Goal: Find specific page/section: Find specific page/section

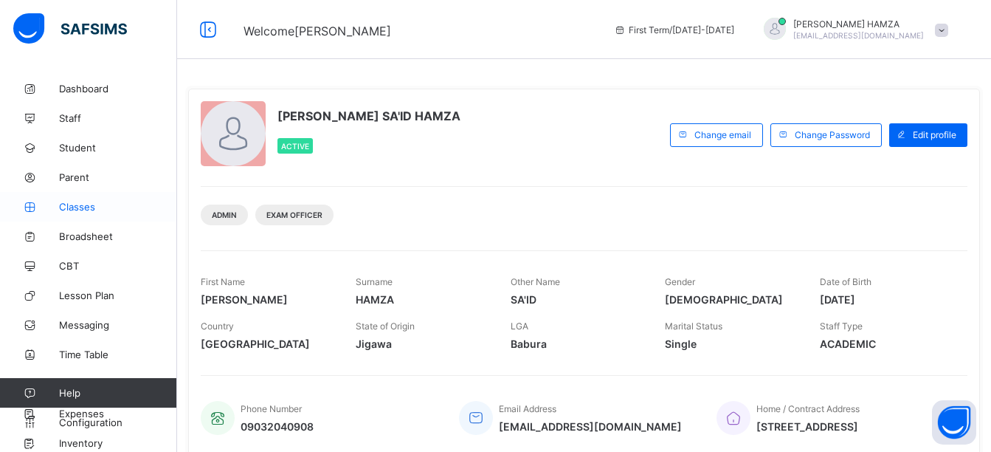
click at [91, 208] on span "Classes" at bounding box center [118, 207] width 118 height 12
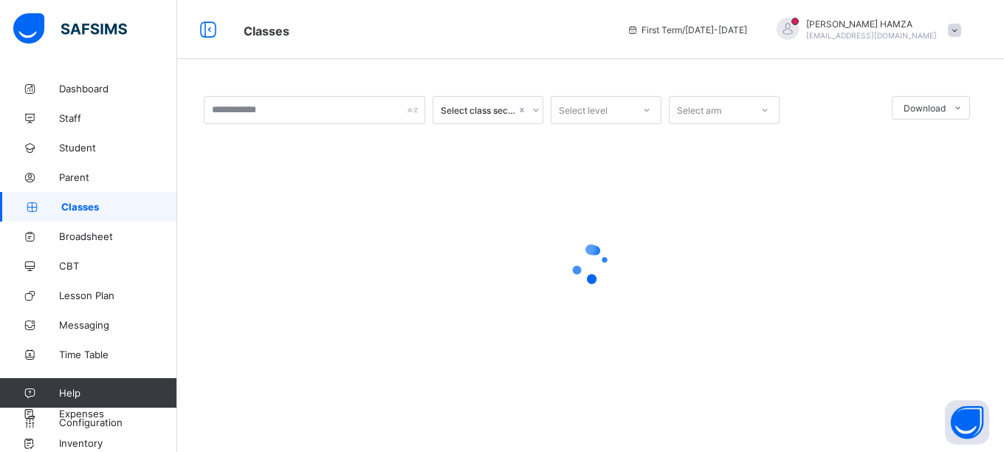
click at [997, 107] on div "Select class section Select level Select arm Download Pdf Report Excel Report ×…" at bounding box center [590, 250] width 827 height 353
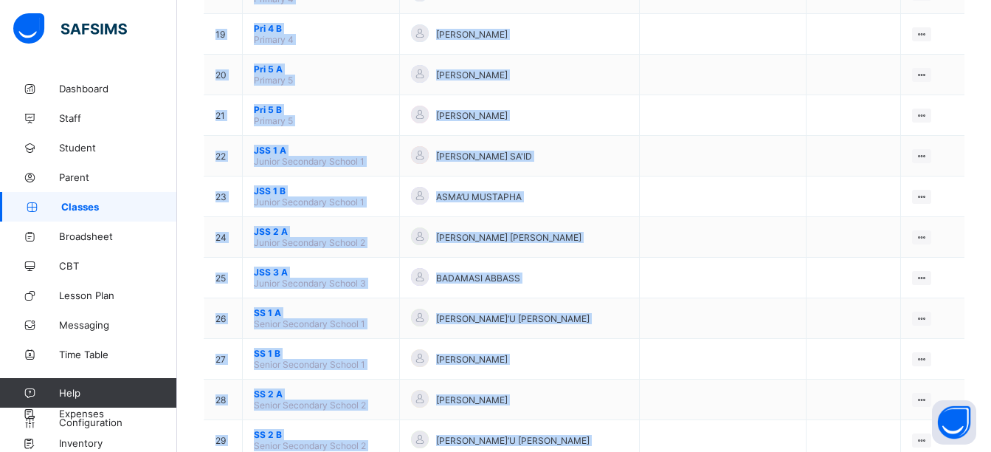
scroll to position [905, 0]
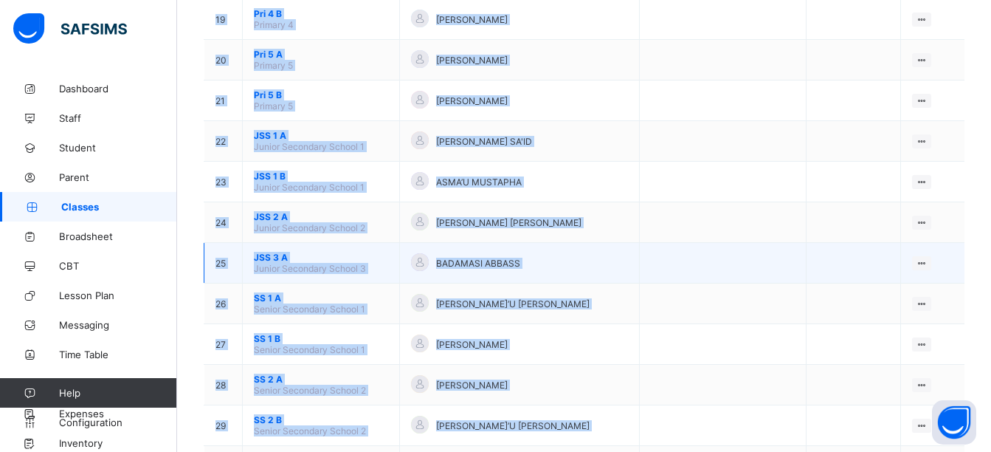
click at [330, 253] on span "JSS 3 A" at bounding box center [321, 257] width 134 height 11
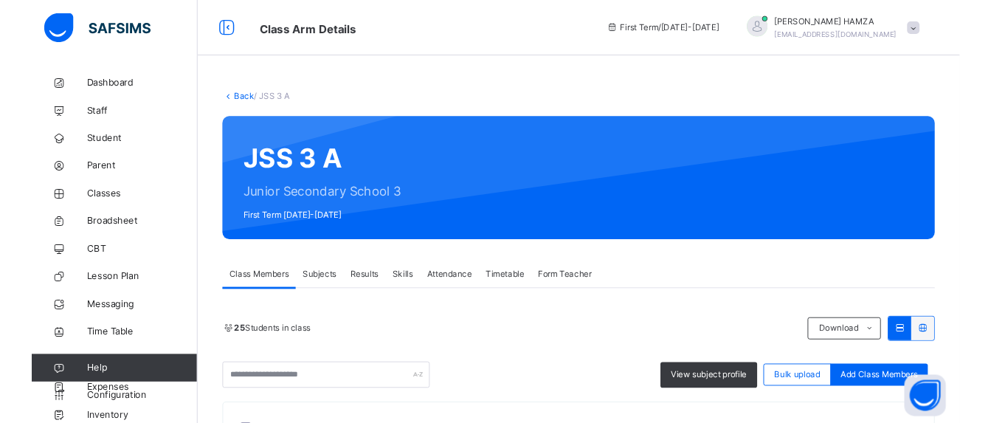
scroll to position [150, 0]
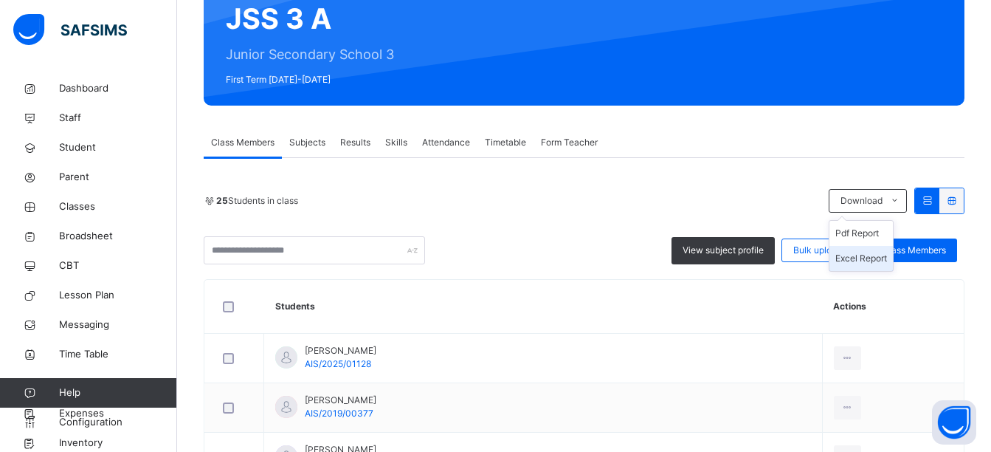
click at [888, 253] on li "Excel Report" at bounding box center [861, 258] width 63 height 25
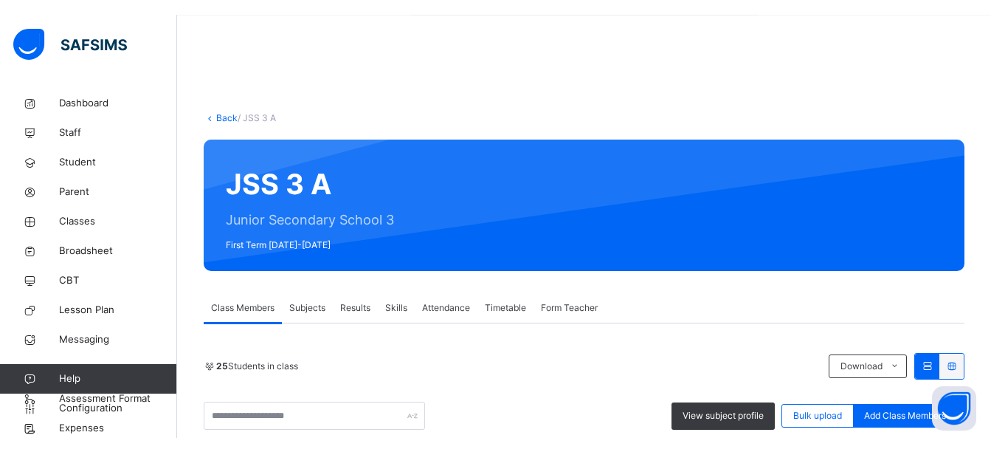
scroll to position [0, 0]
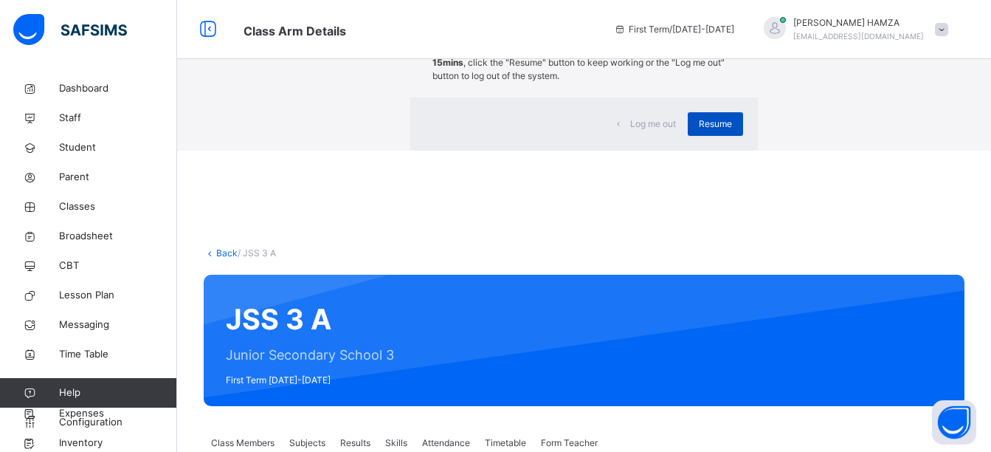
click at [699, 131] on span "Resume" at bounding box center [715, 123] width 33 height 13
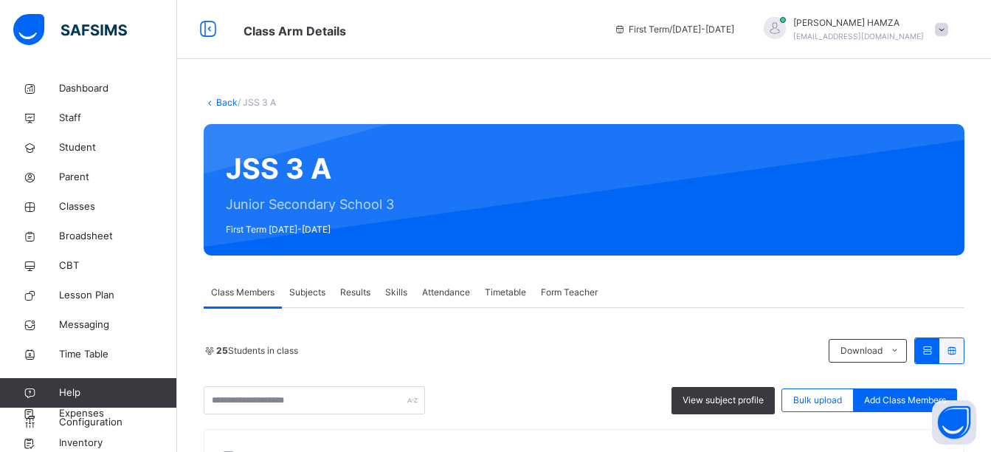
click at [212, 103] on icon at bounding box center [210, 102] width 13 height 11
click at [210, 101] on icon at bounding box center [210, 102] width 13 height 11
click at [213, 100] on icon at bounding box center [210, 102] width 13 height 11
click at [210, 102] on icon at bounding box center [210, 102] width 13 height 11
click at [222, 101] on link "Back" at bounding box center [226, 102] width 21 height 11
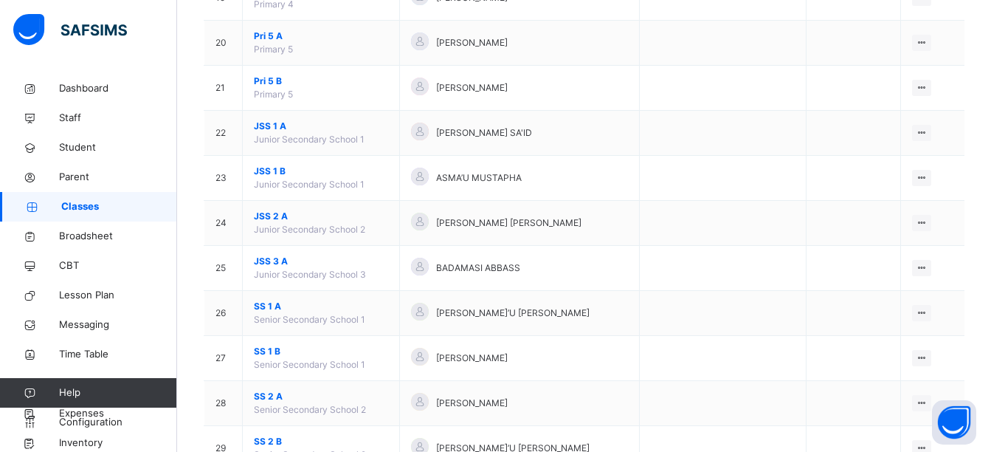
scroll to position [1055, 0]
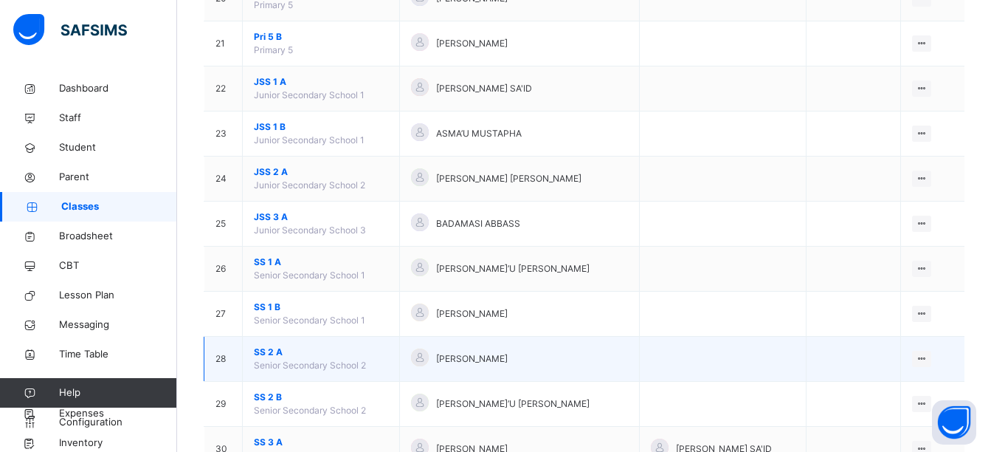
click at [298, 348] on span "SS 2 A" at bounding box center [321, 351] width 134 height 13
